Goal: Information Seeking & Learning: Learn about a topic

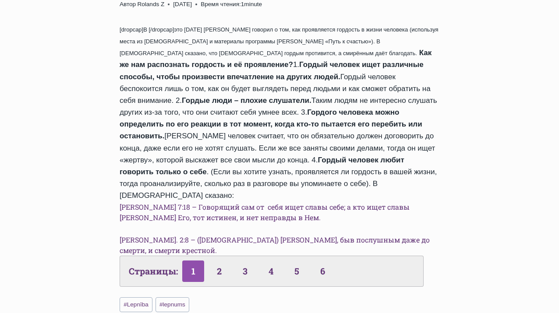
scroll to position [395, 0]
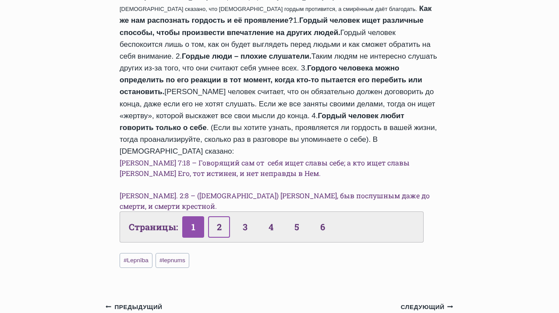
click at [219, 217] on link "2" at bounding box center [219, 227] width 22 height 21
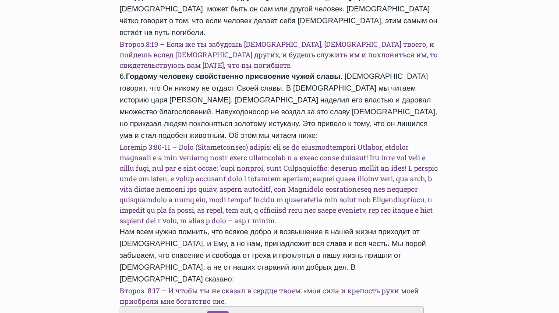
scroll to position [395, 0]
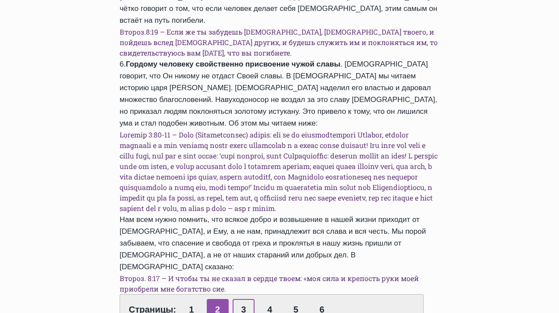
click at [243, 299] on link "3" at bounding box center [244, 309] width 22 height 21
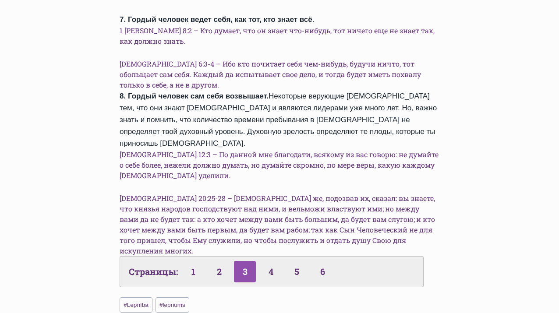
scroll to position [438, 0]
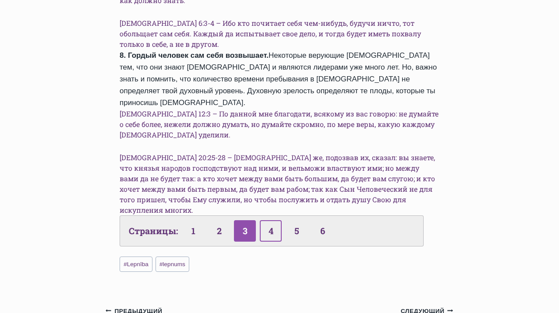
click at [276, 221] on link "4" at bounding box center [271, 231] width 22 height 21
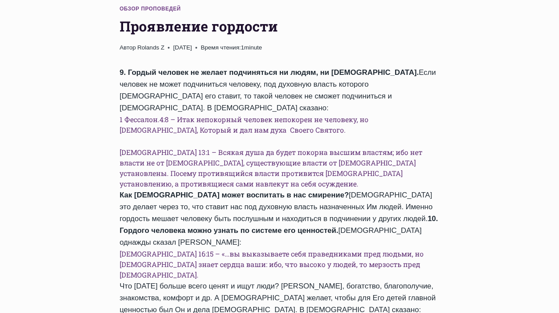
scroll to position [351, 0]
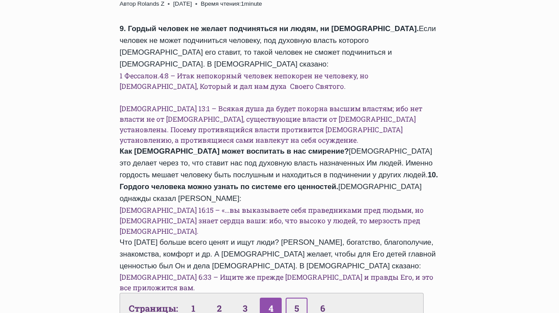
click at [300, 298] on link "5" at bounding box center [297, 308] width 22 height 21
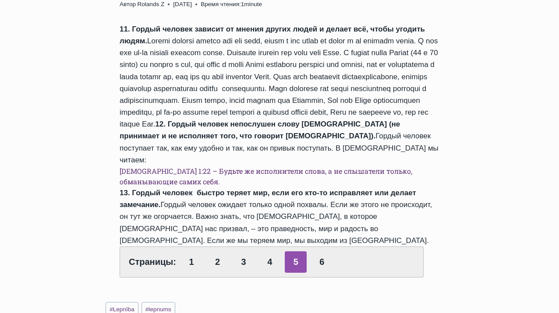
scroll to position [351, 0]
click at [324, 251] on link "6" at bounding box center [322, 261] width 22 height 21
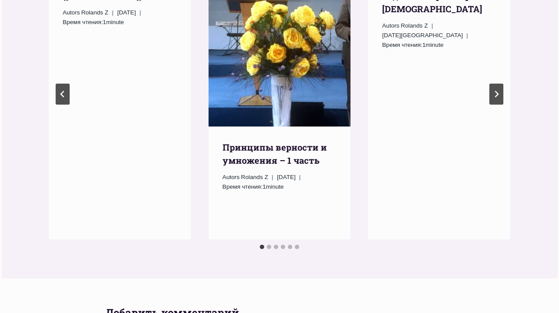
scroll to position [921, 0]
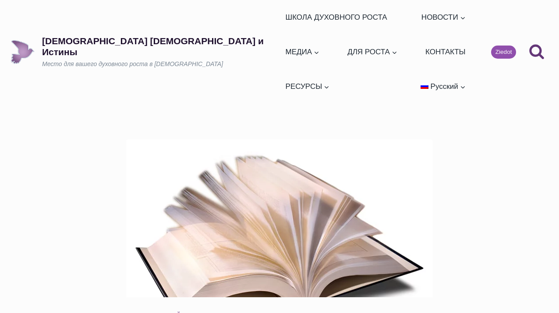
scroll to position [351, 0]
